Goal: Transaction & Acquisition: Purchase product/service

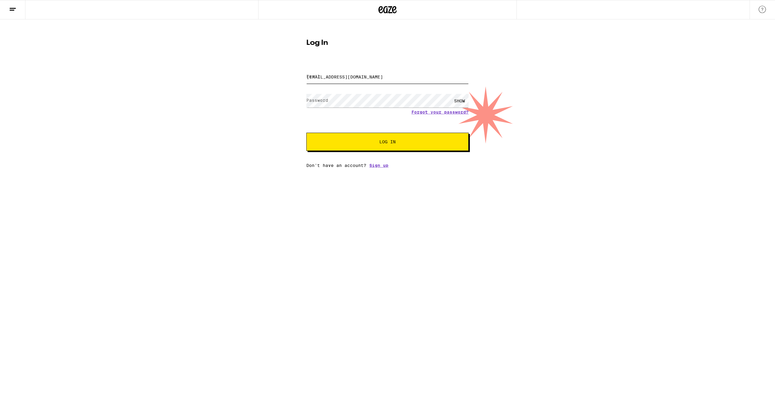
type input "[EMAIL_ADDRESS][DOMAIN_NAME]"
click at [357, 141] on span "Log In" at bounding box center [387, 142] width 113 height 4
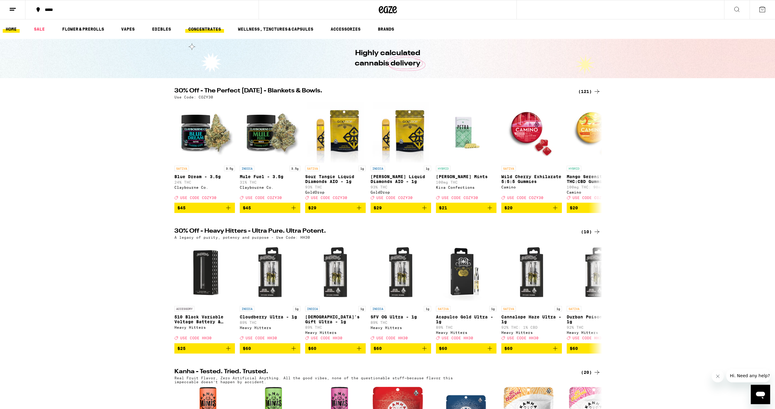
click at [197, 28] on link "CONCENTRATES" at bounding box center [204, 28] width 39 height 7
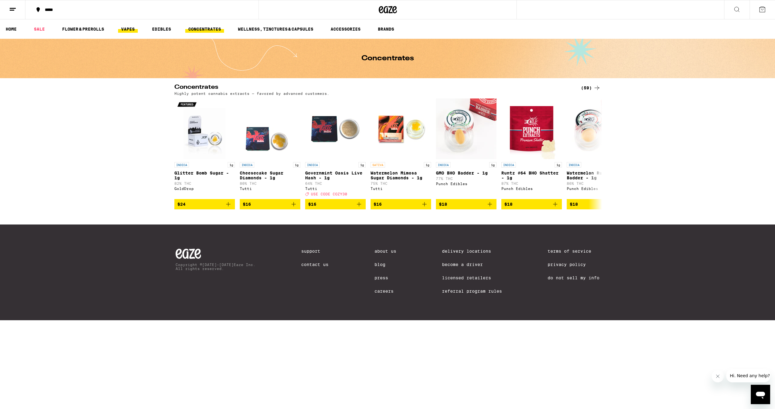
click at [129, 28] on link "VAPES" at bounding box center [128, 28] width 20 height 7
